Goal: Task Accomplishment & Management: Use online tool/utility

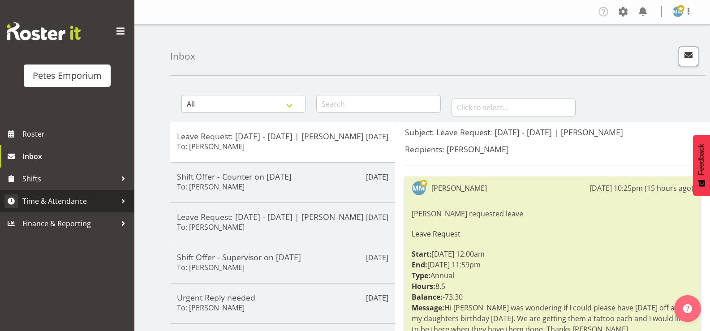
click at [92, 202] on span "Time & Attendance" at bounding box center [69, 200] width 94 height 13
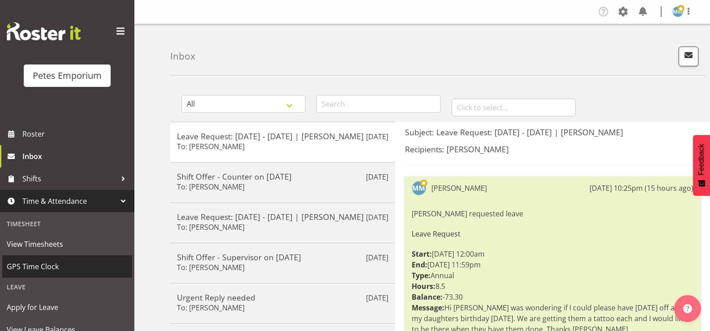
click at [51, 265] on span "GPS Time Clock" at bounding box center [67, 266] width 121 height 13
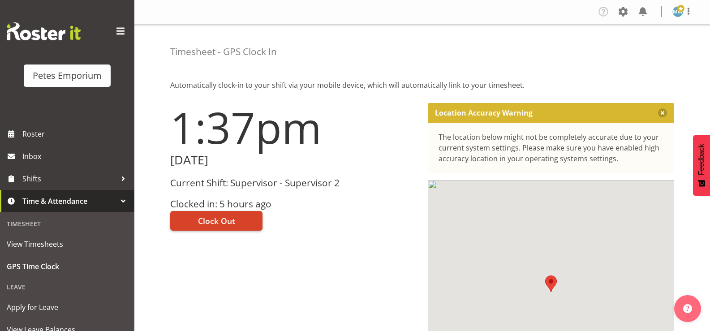
click at [220, 218] on span "Clock Out" at bounding box center [216, 221] width 37 height 12
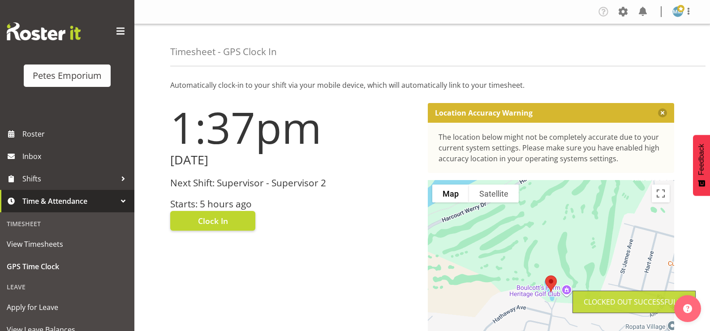
click at [675, 13] on img at bounding box center [677, 11] width 11 height 11
click at [638, 52] on link "Log Out" at bounding box center [651, 47] width 86 height 16
